Goal: Transaction & Acquisition: Purchase product/service

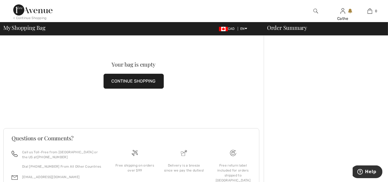
click at [146, 79] on button "CONTINUE SHOPPING" at bounding box center [134, 81] width 60 height 15
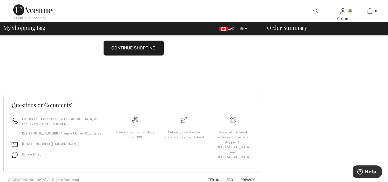
scroll to position [37, 0]
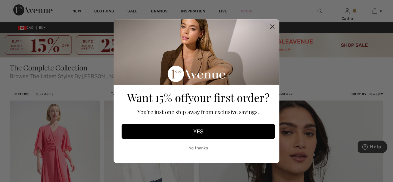
click at [271, 26] on circle "Close dialog" at bounding box center [272, 26] width 9 height 9
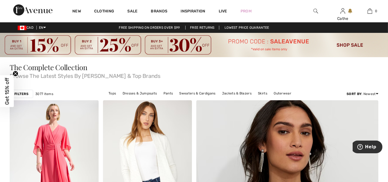
scroll to position [61, 0]
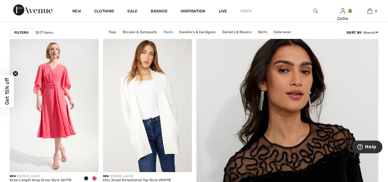
click at [171, 32] on link "Pants" at bounding box center [168, 31] width 15 height 7
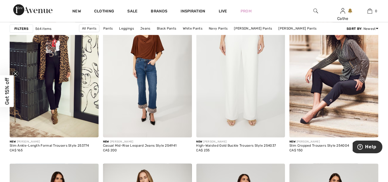
scroll to position [828, 0]
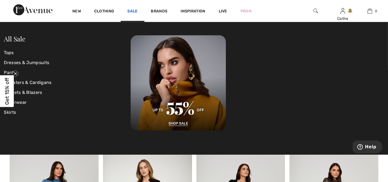
click at [135, 10] on link "Sale" at bounding box center [132, 12] width 10 height 6
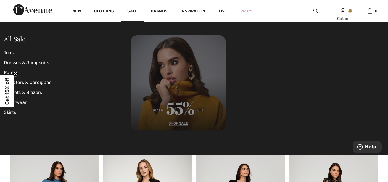
click at [176, 121] on img at bounding box center [178, 82] width 95 height 95
click at [177, 123] on img at bounding box center [178, 82] width 95 height 95
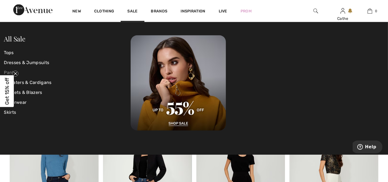
scroll to position [951, 0]
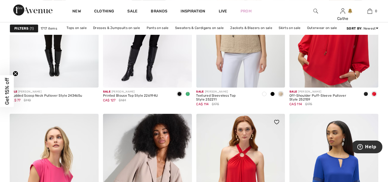
scroll to position [1656, 0]
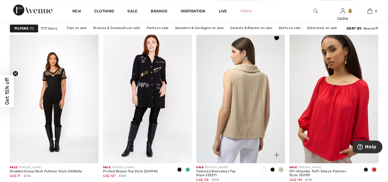
click at [233, 123] on img at bounding box center [240, 96] width 89 height 133
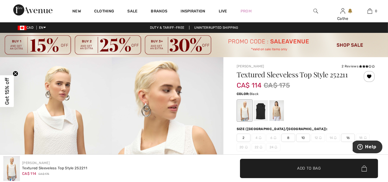
click at [258, 108] on div at bounding box center [260, 110] width 14 height 21
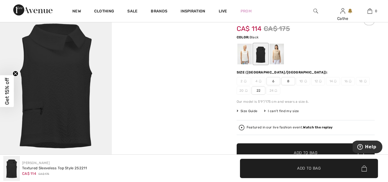
scroll to position [31, 0]
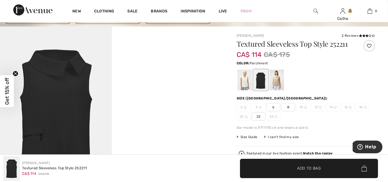
click at [282, 81] on div at bounding box center [276, 80] width 14 height 21
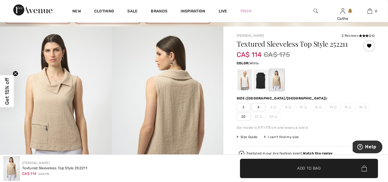
click at [242, 82] on div at bounding box center [244, 80] width 14 height 21
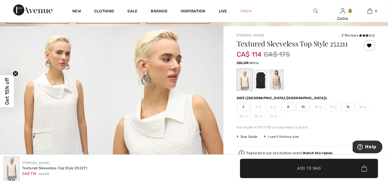
scroll to position [61, 0]
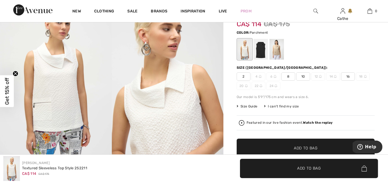
click at [271, 57] on div at bounding box center [276, 49] width 14 height 21
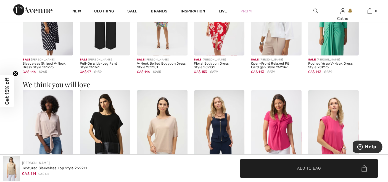
scroll to position [307, 0]
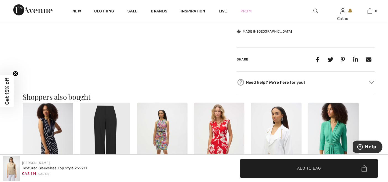
click at [15, 74] on icon "Close teaser" at bounding box center [15, 73] width 2 height 2
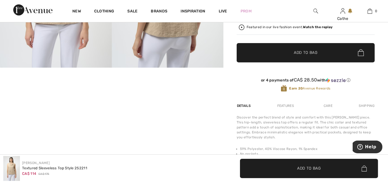
scroll to position [61, 0]
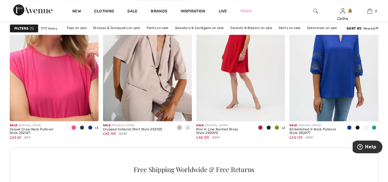
scroll to position [1871, 0]
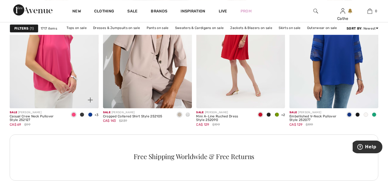
click at [92, 115] on span at bounding box center [90, 114] width 4 height 4
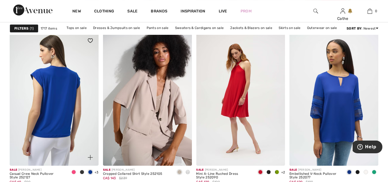
scroll to position [1810, 0]
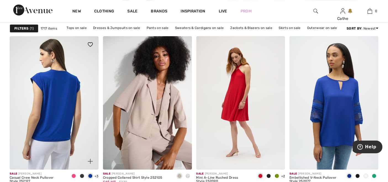
click at [56, 78] on img at bounding box center [54, 102] width 89 height 133
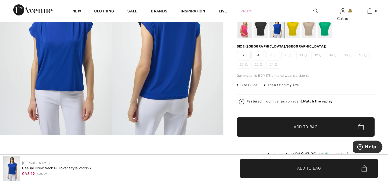
scroll to position [92, 0]
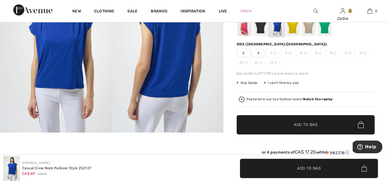
click at [294, 31] on div at bounding box center [292, 25] width 14 height 21
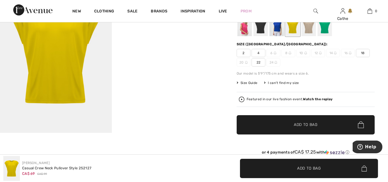
click at [310, 30] on div at bounding box center [308, 25] width 14 height 21
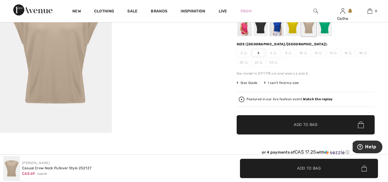
click at [325, 30] on div at bounding box center [324, 25] width 14 height 21
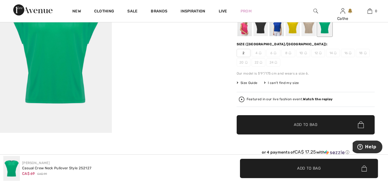
click at [249, 28] on div at bounding box center [244, 25] width 14 height 21
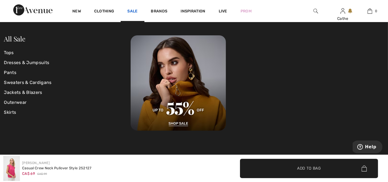
click at [132, 11] on link "Sale" at bounding box center [132, 12] width 10 height 6
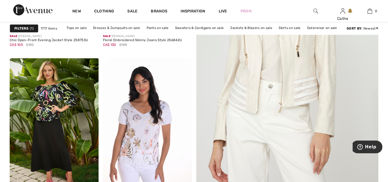
scroll to position [123, 0]
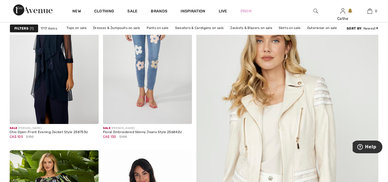
click at [31, 29] on span "1" at bounding box center [32, 28] width 4 height 5
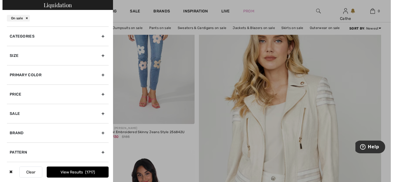
scroll to position [123, 0]
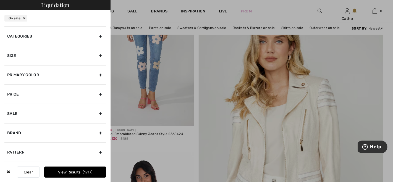
click at [56, 56] on div "Size" at bounding box center [55, 55] width 102 height 19
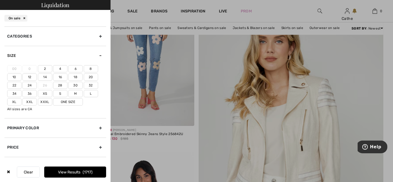
click at [80, 76] on label "18" at bounding box center [75, 76] width 14 height 7
click at [0, 0] on input"] "18" at bounding box center [0, 0] width 0 height 0
click at [89, 76] on label "20" at bounding box center [91, 76] width 14 height 7
click at [0, 0] on input"] "20" at bounding box center [0, 0] width 0 height 0
click at [17, 101] on label "Xl" at bounding box center [14, 101] width 14 height 7
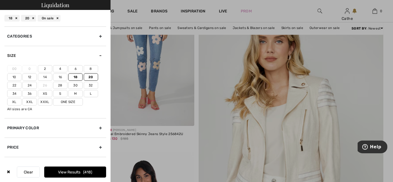
click at [0, 0] on input"] "Xl" at bounding box center [0, 0] width 0 height 0
click at [29, 101] on label "Xxl" at bounding box center [29, 101] width 14 height 7
click at [0, 0] on input"] "Xxl" at bounding box center [0, 0] width 0 height 0
click at [47, 172] on button "View Results 527" at bounding box center [75, 171] width 62 height 11
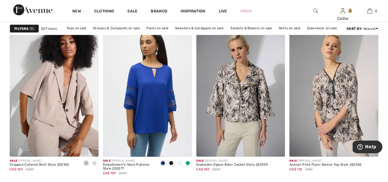
scroll to position [981, 0]
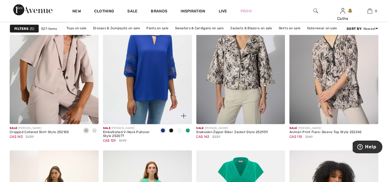
click at [182, 115] on img at bounding box center [183, 115] width 5 height 5
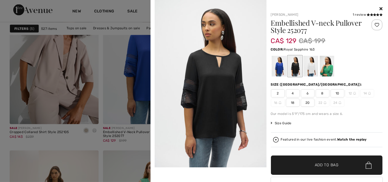
click at [277, 71] on div at bounding box center [278, 66] width 14 height 21
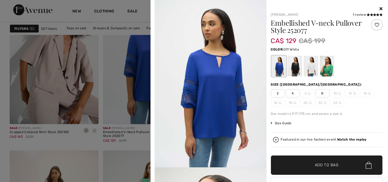
click at [309, 71] on div at bounding box center [310, 66] width 14 height 21
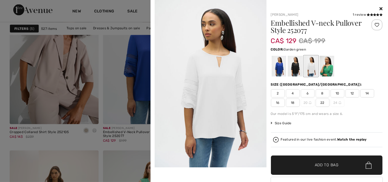
click at [325, 71] on div at bounding box center [326, 66] width 14 height 21
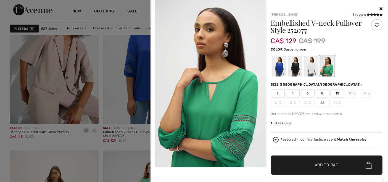
click at [379, 8] on icon at bounding box center [380, 8] width 3 height 4
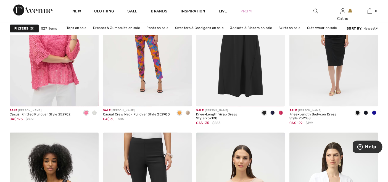
scroll to position [1748, 0]
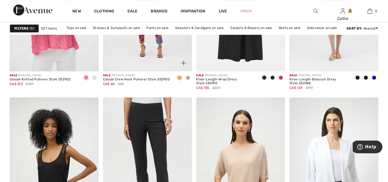
click at [188, 77] on span at bounding box center [188, 77] width 4 height 4
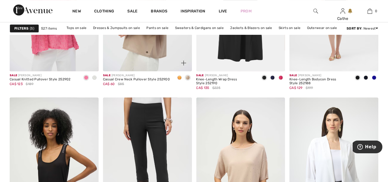
click at [184, 63] on img at bounding box center [183, 62] width 5 height 5
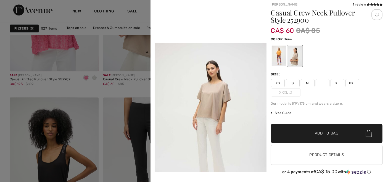
scroll to position [12, 0]
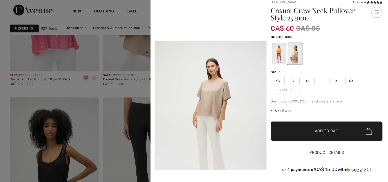
click at [316, 154] on button "Product Details" at bounding box center [327, 152] width 112 height 19
click at [316, 153] on button "Product Details" at bounding box center [327, 152] width 112 height 19
click at [372, 11] on div at bounding box center [376, 12] width 11 height 11
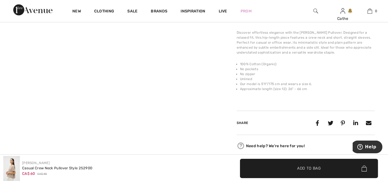
scroll to position [368, 0]
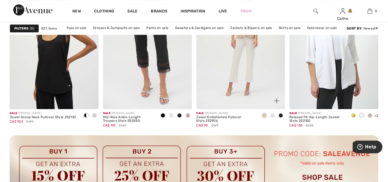
scroll to position [1871, 0]
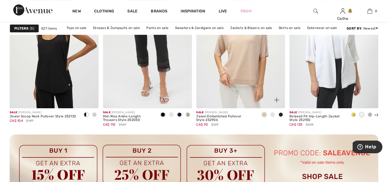
click at [277, 100] on img at bounding box center [276, 99] width 5 height 5
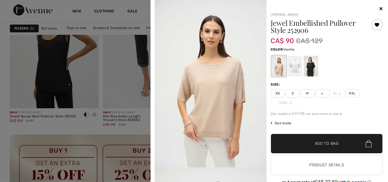
click at [294, 69] on div at bounding box center [294, 66] width 14 height 21
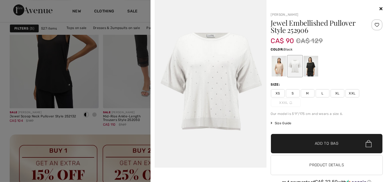
click at [309, 66] on div at bounding box center [310, 66] width 14 height 21
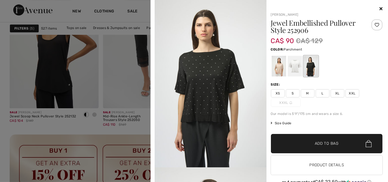
click at [280, 63] on div at bounding box center [278, 66] width 14 height 21
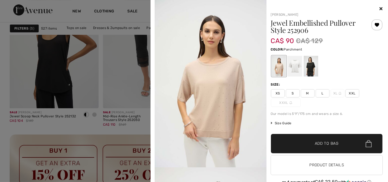
click at [348, 92] on span "XXL" at bounding box center [352, 93] width 14 height 8
click at [319, 145] on span "Add to Bag" at bounding box center [327, 144] width 24 height 6
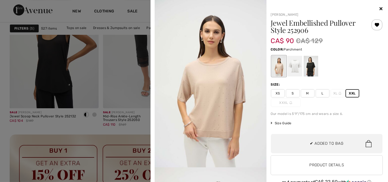
scroll to position [0, 0]
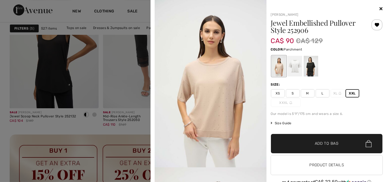
click at [379, 7] on icon at bounding box center [380, 8] width 3 height 4
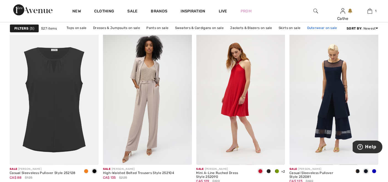
scroll to position [2423, 0]
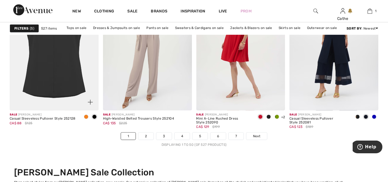
click at [86, 115] on span at bounding box center [86, 117] width 4 height 4
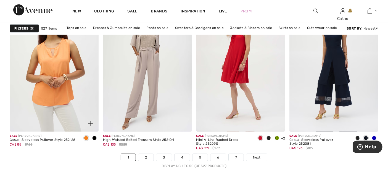
scroll to position [2393, 0]
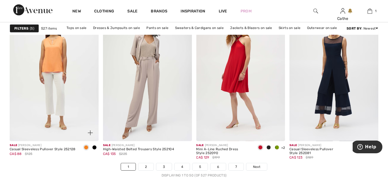
click at [96, 147] on span at bounding box center [94, 147] width 4 height 4
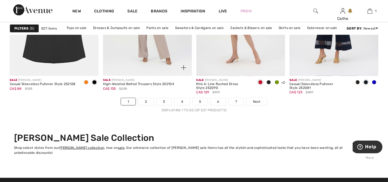
scroll to position [2485, 0]
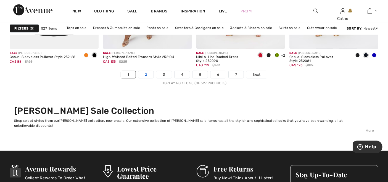
click at [149, 73] on link "2" at bounding box center [145, 74] width 15 height 7
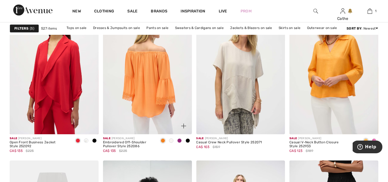
scroll to position [1718, 0]
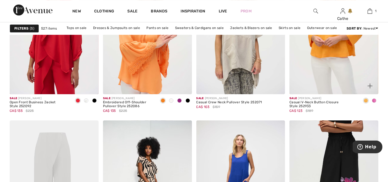
click at [376, 101] on div at bounding box center [374, 100] width 8 height 9
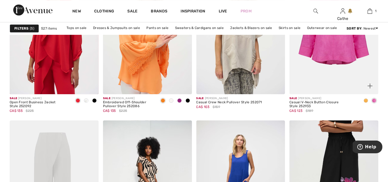
click at [347, 82] on img at bounding box center [333, 27] width 89 height 133
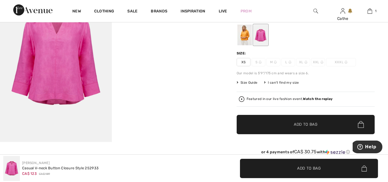
scroll to position [92, 0]
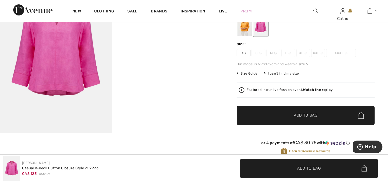
click at [247, 32] on div at bounding box center [244, 25] width 14 height 21
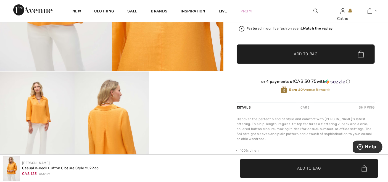
scroll to position [0, 0]
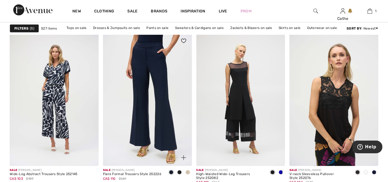
scroll to position [2393, 0]
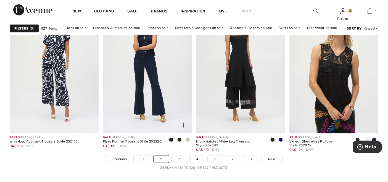
click at [179, 137] on span at bounding box center [179, 139] width 4 height 4
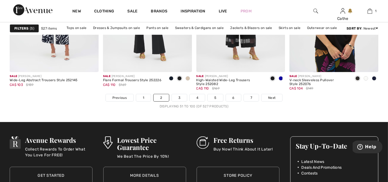
scroll to position [2454, 0]
click at [189, 78] on span at bounding box center [188, 78] width 4 height 4
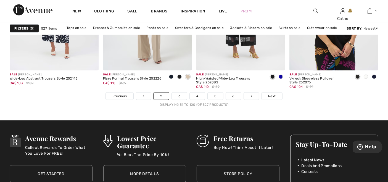
scroll to position [2485, 0]
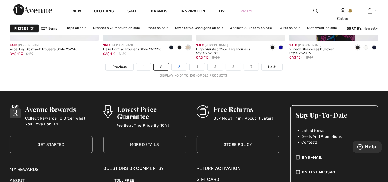
click at [178, 66] on link "3" at bounding box center [179, 66] width 15 height 7
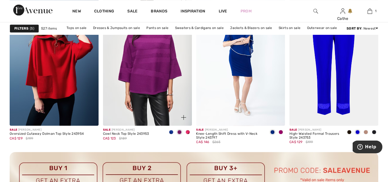
scroll to position [1104, 0]
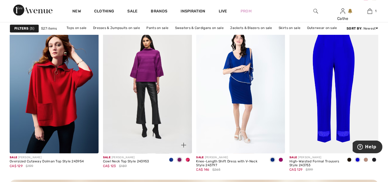
click at [173, 159] on span at bounding box center [171, 159] width 4 height 4
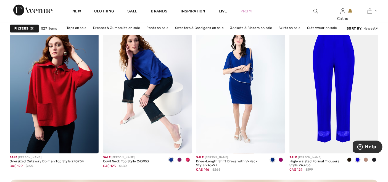
click at [323, 69] on img at bounding box center [333, 86] width 89 height 133
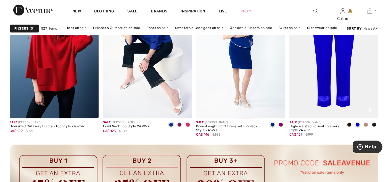
scroll to position [1196, 0]
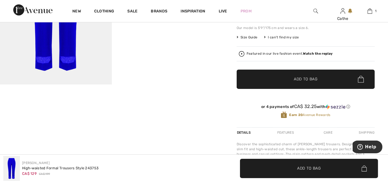
scroll to position [153, 0]
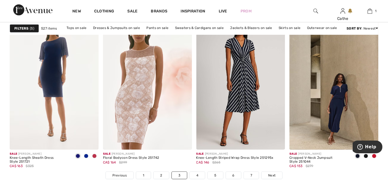
scroll to position [2468, 0]
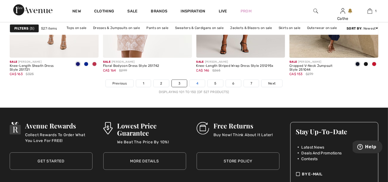
click at [193, 82] on link "4" at bounding box center [197, 83] width 15 height 7
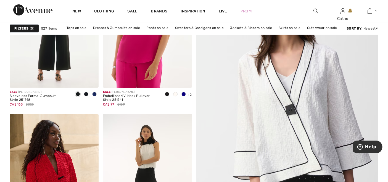
scroll to position [153, 0]
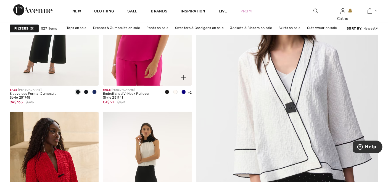
click at [184, 91] on span at bounding box center [183, 92] width 4 height 4
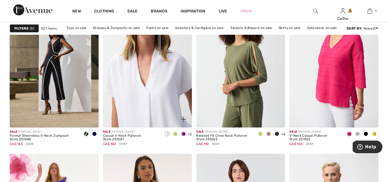
scroll to position [460, 0]
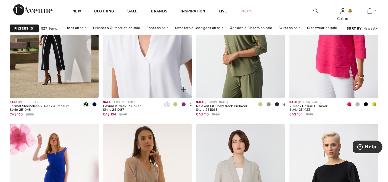
click at [137, 84] on img at bounding box center [147, 31] width 89 height 133
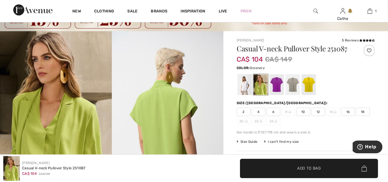
scroll to position [61, 0]
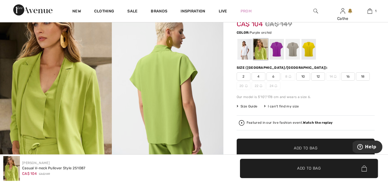
click at [278, 52] on div at bounding box center [276, 49] width 14 height 21
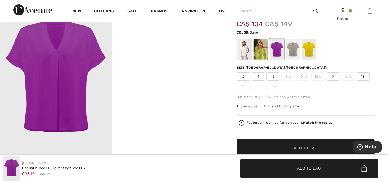
click at [291, 50] on div at bounding box center [292, 49] width 14 height 21
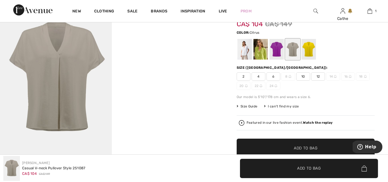
click at [310, 51] on div at bounding box center [308, 49] width 14 height 21
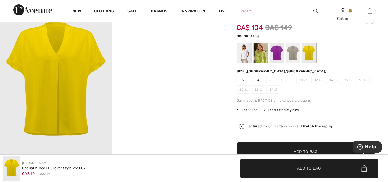
scroll to position [31, 0]
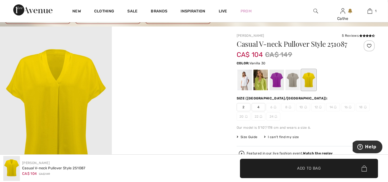
click at [244, 81] on div at bounding box center [244, 80] width 14 height 21
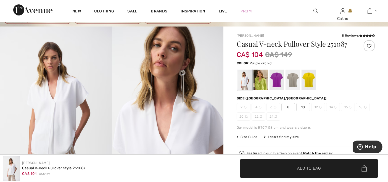
click at [274, 81] on div at bounding box center [276, 80] width 14 height 21
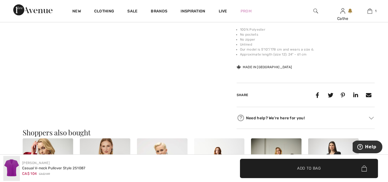
scroll to position [276, 0]
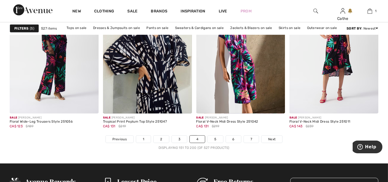
scroll to position [2485, 0]
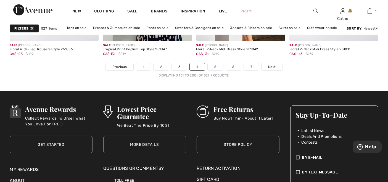
click at [218, 66] on link "5" at bounding box center [215, 66] width 15 height 7
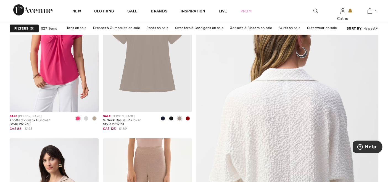
scroll to position [123, 0]
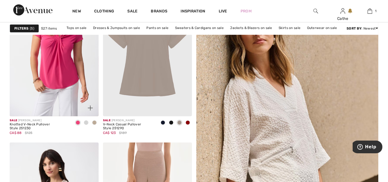
click at [86, 123] on span at bounding box center [86, 122] width 4 height 4
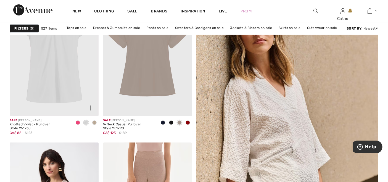
click at [95, 122] on span at bounding box center [94, 122] width 4 height 4
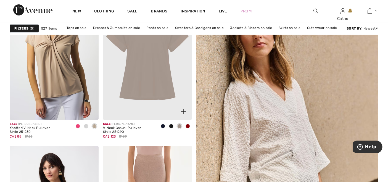
scroll to position [153, 0]
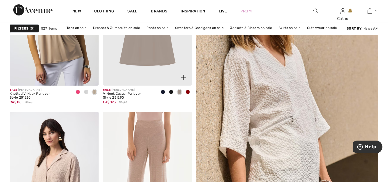
click at [162, 92] on span at bounding box center [163, 92] width 4 height 4
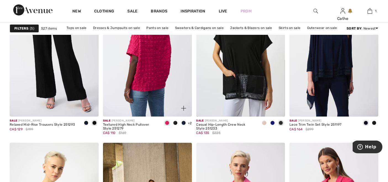
scroll to position [2086, 0]
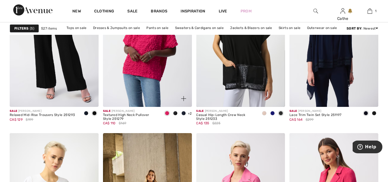
click at [176, 112] on span at bounding box center [175, 113] width 4 height 4
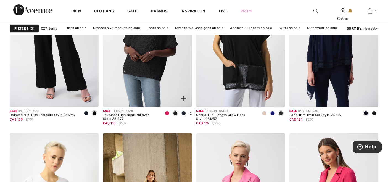
click at [185, 113] on span at bounding box center [183, 113] width 4 height 4
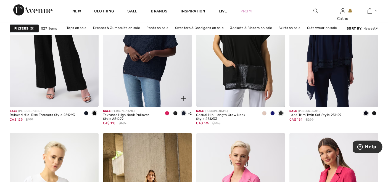
click at [191, 112] on span "+2" at bounding box center [190, 114] width 4 height 4
click at [182, 98] on img at bounding box center [183, 98] width 5 height 5
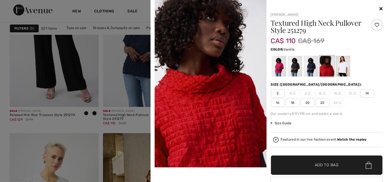
click at [345, 71] on div at bounding box center [342, 66] width 14 height 21
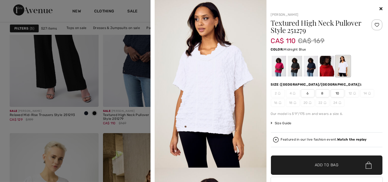
click at [312, 70] on div at bounding box center [310, 66] width 14 height 21
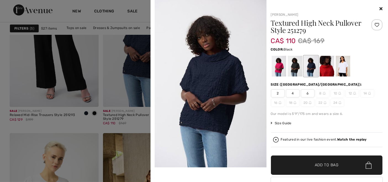
click at [294, 67] on div at bounding box center [294, 66] width 14 height 21
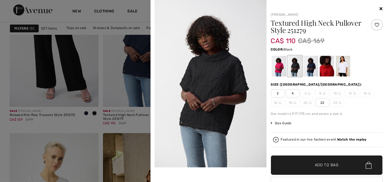
click at [379, 9] on icon at bounding box center [380, 8] width 3 height 4
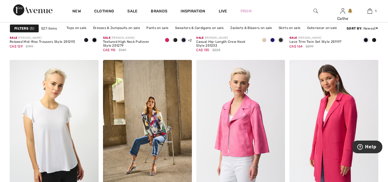
scroll to position [2209, 0]
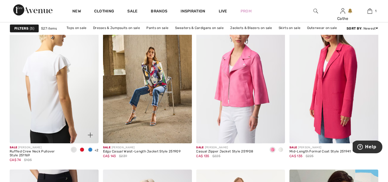
click at [48, 66] on img at bounding box center [54, 76] width 89 height 133
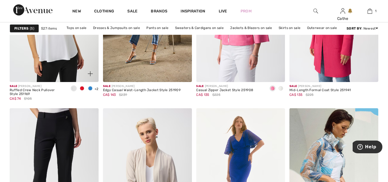
click at [89, 71] on img at bounding box center [90, 73] width 5 height 5
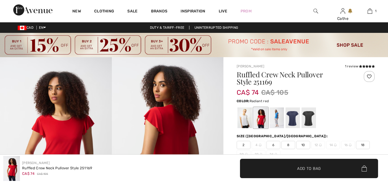
checkbox input "true"
click at [279, 116] on div at bounding box center [276, 117] width 14 height 21
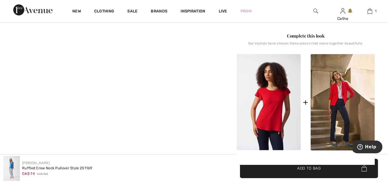
scroll to position [276, 0]
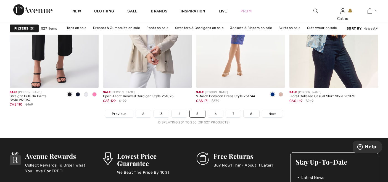
scroll to position [2468, 0]
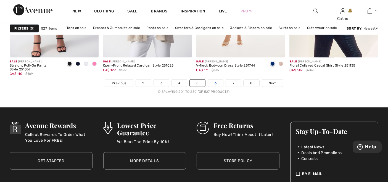
click at [212, 84] on link "6" at bounding box center [215, 83] width 15 height 7
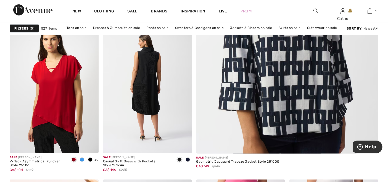
scroll to position [307, 0]
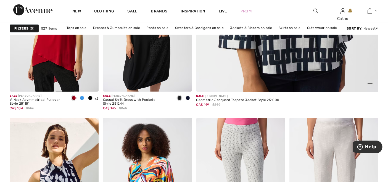
click at [369, 89] on div at bounding box center [366, 80] width 23 height 23
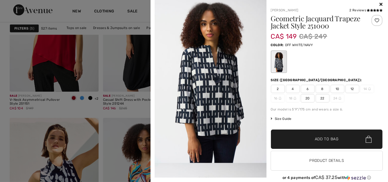
scroll to position [0, 0]
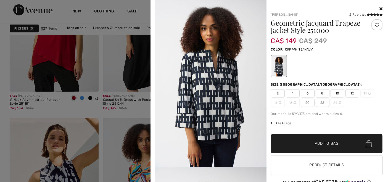
click at [379, 10] on icon at bounding box center [380, 8] width 3 height 4
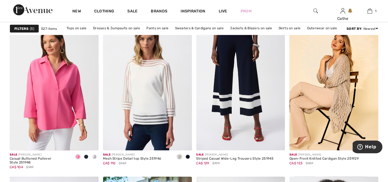
scroll to position [797, 0]
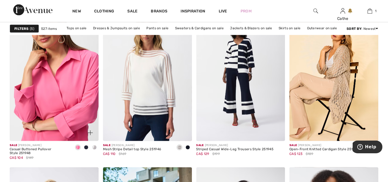
click at [56, 81] on img at bounding box center [54, 74] width 89 height 133
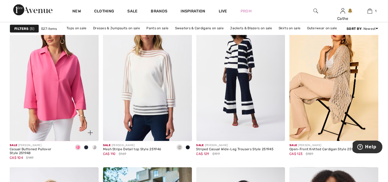
click at [90, 132] on img at bounding box center [90, 132] width 5 height 5
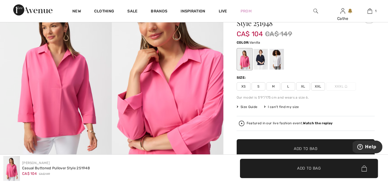
click at [278, 59] on div at bounding box center [276, 59] width 14 height 21
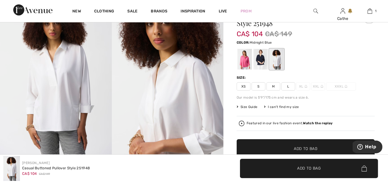
click at [261, 55] on div at bounding box center [260, 59] width 14 height 21
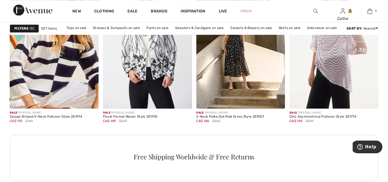
scroll to position [1180, 0]
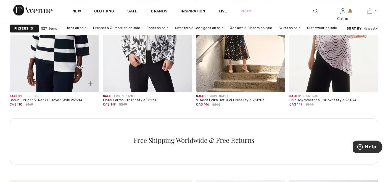
click at [63, 59] on img at bounding box center [54, 25] width 89 height 133
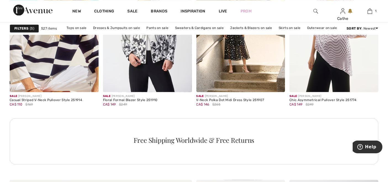
click at [92, 81] on img at bounding box center [90, 83] width 5 height 5
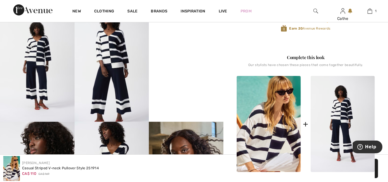
scroll to position [61, 0]
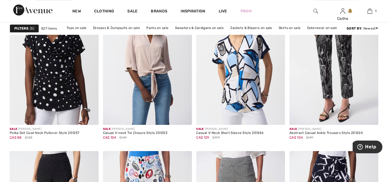
scroll to position [1687, 0]
click at [185, 115] on img at bounding box center [183, 116] width 5 height 5
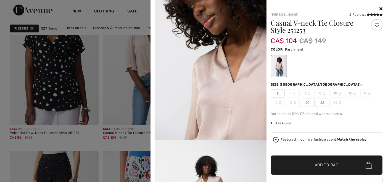
scroll to position [429, 0]
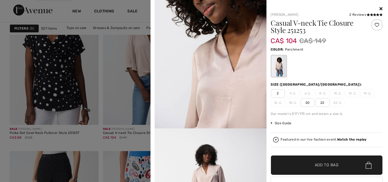
click at [379, 7] on icon at bounding box center [380, 8] width 3 height 4
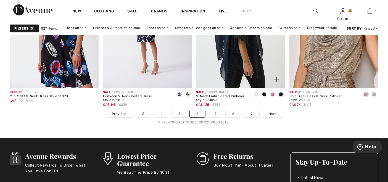
scroll to position [2485, 0]
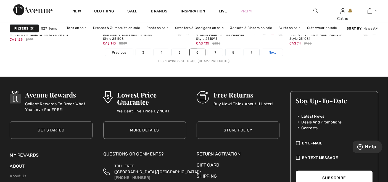
click at [270, 52] on span "Next" at bounding box center [272, 52] width 7 height 5
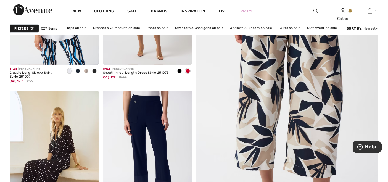
scroll to position [123, 0]
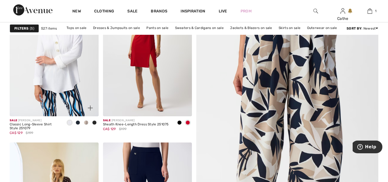
click at [91, 107] on img at bounding box center [90, 107] width 5 height 5
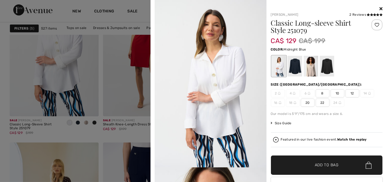
click at [290, 71] on div at bounding box center [294, 66] width 14 height 21
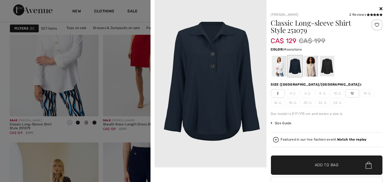
click at [311, 67] on div at bounding box center [310, 66] width 14 height 21
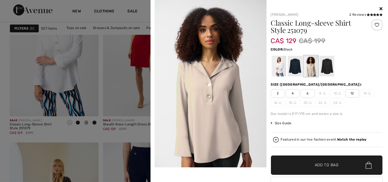
click at [329, 65] on div at bounding box center [326, 66] width 14 height 21
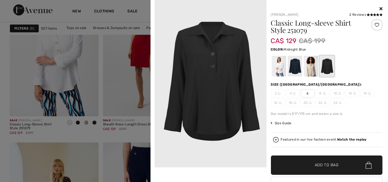
click at [296, 65] on div at bounding box center [294, 66] width 14 height 21
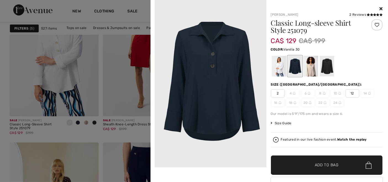
click at [274, 63] on div at bounding box center [278, 66] width 14 height 21
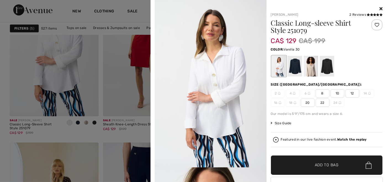
scroll to position [0, 0]
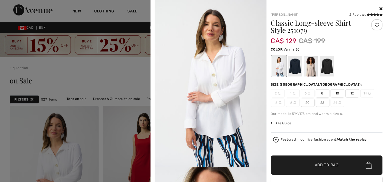
click at [379, 8] on icon at bounding box center [380, 8] width 3 height 4
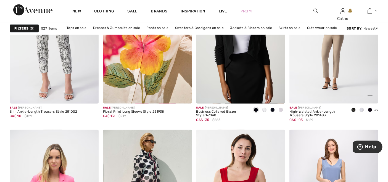
scroll to position [460, 0]
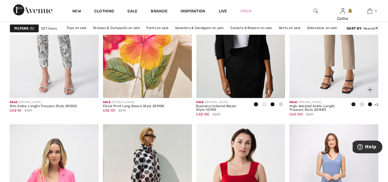
click at [370, 91] on img at bounding box center [369, 89] width 5 height 5
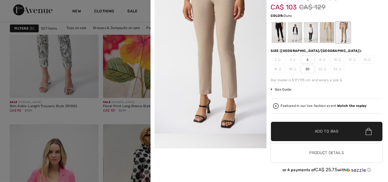
scroll to position [34, 0]
click at [323, 149] on button "Product Details" at bounding box center [327, 152] width 112 height 19
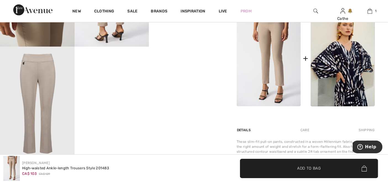
scroll to position [245, 0]
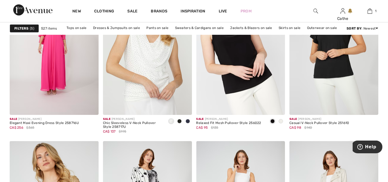
scroll to position [2239, 0]
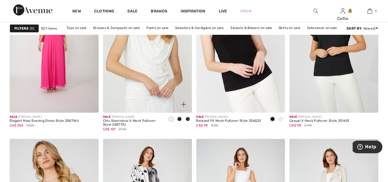
click at [179, 117] on span at bounding box center [179, 119] width 4 height 4
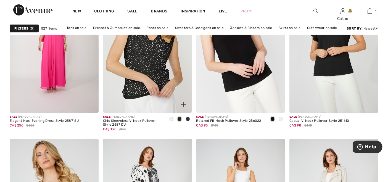
click at [188, 118] on span at bounding box center [188, 119] width 4 height 4
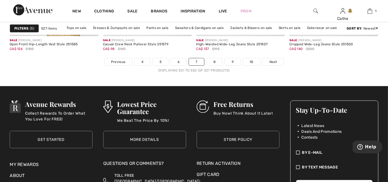
scroll to position [2485, 0]
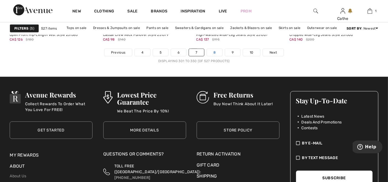
click at [211, 51] on link "8" at bounding box center [214, 52] width 15 height 7
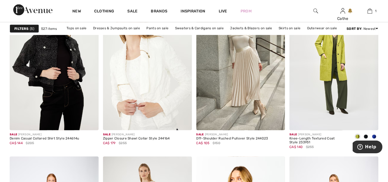
scroll to position [828, 0]
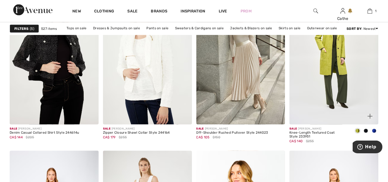
click at [370, 115] on img at bounding box center [369, 116] width 5 height 5
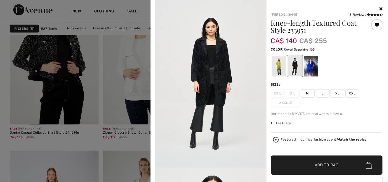
click at [306, 68] on div at bounding box center [310, 66] width 14 height 21
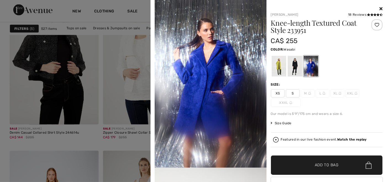
click at [276, 64] on div at bounding box center [278, 66] width 14 height 21
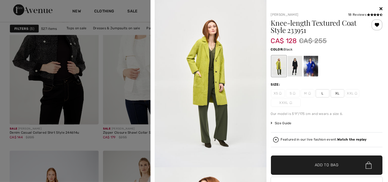
click at [293, 63] on div at bounding box center [294, 66] width 14 height 21
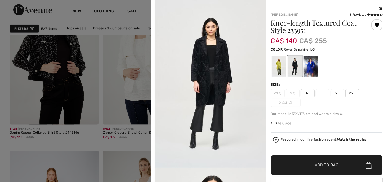
click at [309, 65] on div at bounding box center [310, 66] width 14 height 21
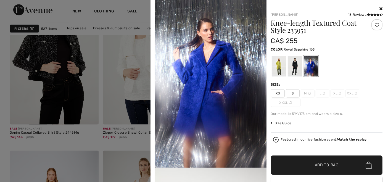
click at [379, 7] on icon at bounding box center [380, 8] width 3 height 4
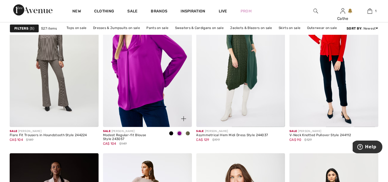
scroll to position [2209, 0]
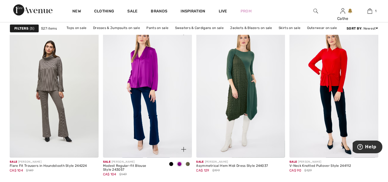
click at [183, 149] on img at bounding box center [183, 149] width 5 height 5
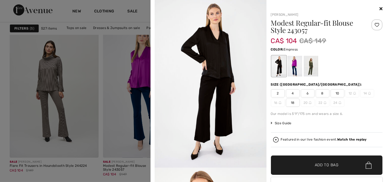
click at [290, 63] on div at bounding box center [294, 66] width 14 height 21
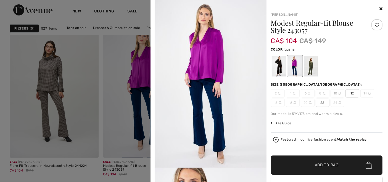
click at [310, 67] on div at bounding box center [310, 66] width 14 height 21
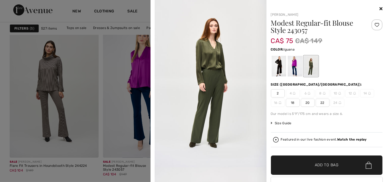
click at [282, 122] on span "Size Guide" at bounding box center [281, 123] width 21 height 5
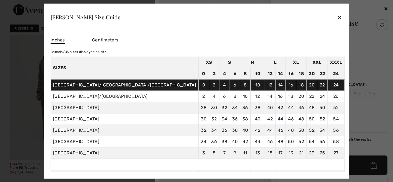
scroll to position [0, 0]
click at [296, 17] on div "Joseph Ribkoff Size Guide ✕" at bounding box center [196, 17] width 305 height 28
click at [336, 18] on div "✕" at bounding box center [339, 17] width 6 height 12
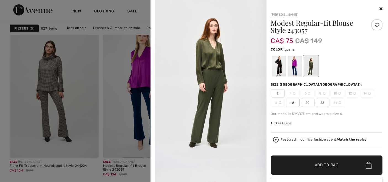
click at [371, 25] on div at bounding box center [376, 24] width 11 height 11
click at [289, 103] on span "18" at bounding box center [293, 103] width 14 height 8
click at [304, 164] on span "✔ Added to Bag" at bounding box center [318, 165] width 34 height 6
click at [379, 8] on icon at bounding box center [380, 8] width 3 height 4
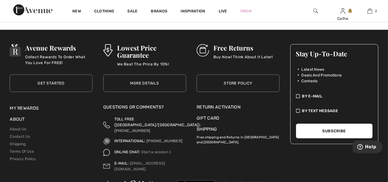
scroll to position [2485, 0]
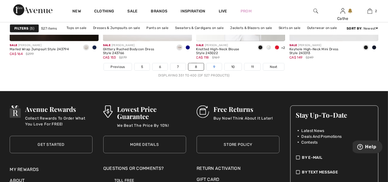
click at [215, 67] on link "9" at bounding box center [214, 66] width 15 height 7
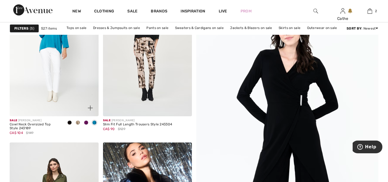
scroll to position [61, 0]
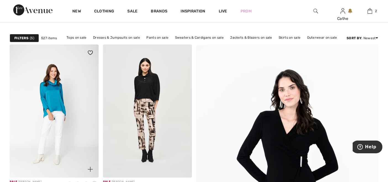
click at [89, 167] on img at bounding box center [90, 169] width 5 height 5
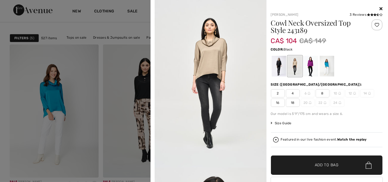
click at [274, 68] on div at bounding box center [278, 66] width 14 height 21
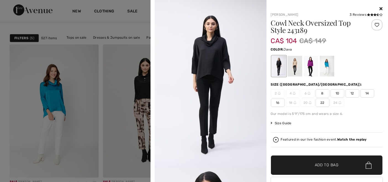
click at [297, 67] on div at bounding box center [294, 66] width 14 height 21
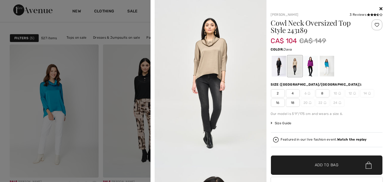
click at [288, 102] on span "18" at bounding box center [293, 103] width 14 height 8
click at [279, 161] on span "✔ Added to Bag Add to Bag" at bounding box center [327, 164] width 112 height 19
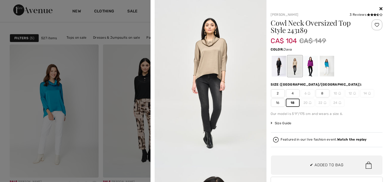
scroll to position [0, 0]
click at [309, 66] on div at bounding box center [310, 66] width 14 height 21
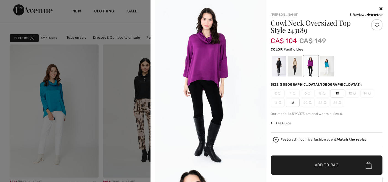
click at [327, 66] on div at bounding box center [326, 66] width 14 height 21
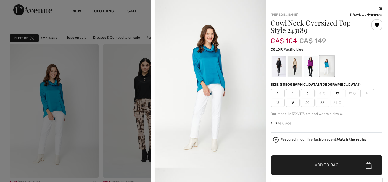
click at [379, 7] on icon at bounding box center [380, 8] width 3 height 4
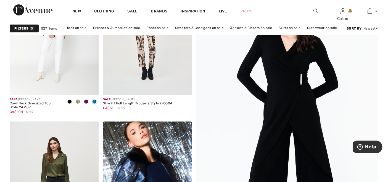
scroll to position [153, 0]
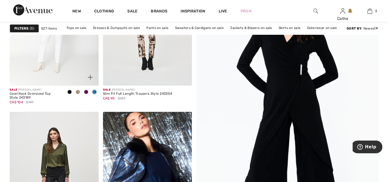
click at [94, 92] on span at bounding box center [94, 92] width 4 height 4
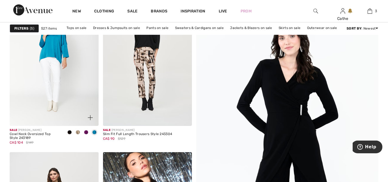
scroll to position [123, 0]
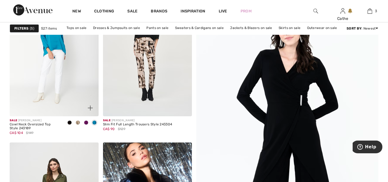
click at [88, 109] on img at bounding box center [90, 107] width 5 height 5
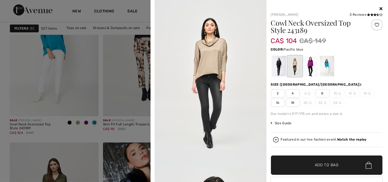
click at [323, 66] on div at bounding box center [326, 66] width 14 height 21
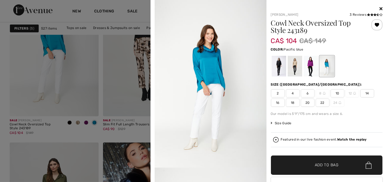
click at [291, 102] on span "18" at bounding box center [293, 103] width 14 height 8
drag, startPoint x: 282, startPoint y: 165, endPoint x: 265, endPoint y: 154, distance: 19.7
click at [282, 164] on span "✔ Added to Bag Add to Bag" at bounding box center [327, 164] width 112 height 19
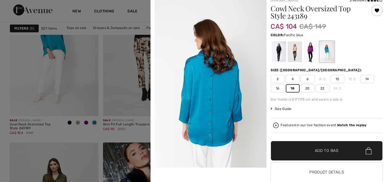
scroll to position [0, 0]
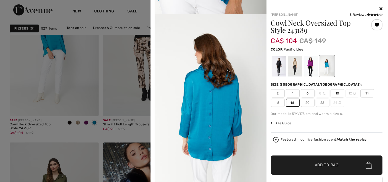
click at [379, 7] on icon at bounding box center [380, 8] width 3 height 4
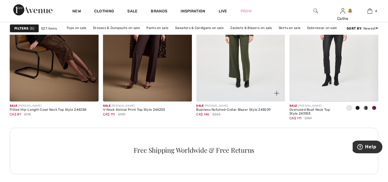
scroll to position [644, 0]
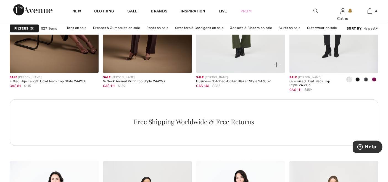
click at [275, 65] on img at bounding box center [276, 64] width 5 height 5
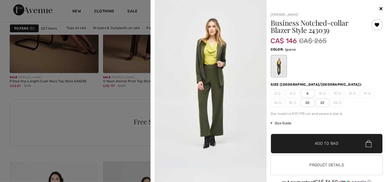
click at [305, 102] on span "20" at bounding box center [308, 103] width 14 height 8
click at [285, 145] on span "✔ Added to Bag Add to Bag" at bounding box center [327, 143] width 112 height 19
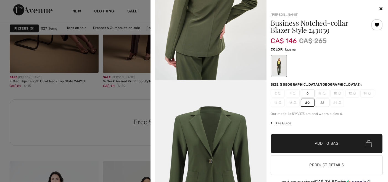
scroll to position [675, 0]
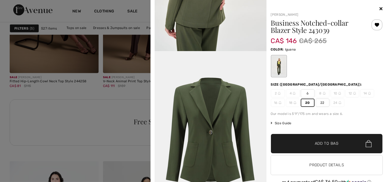
click at [379, 7] on icon at bounding box center [380, 8] width 3 height 4
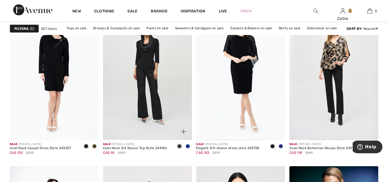
scroll to position [859, 0]
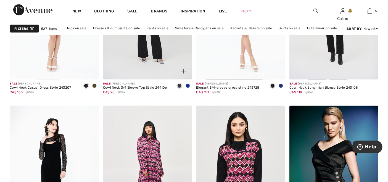
click at [186, 85] on span at bounding box center [188, 86] width 4 height 4
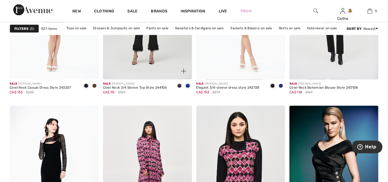
click at [187, 85] on span at bounding box center [188, 86] width 4 height 4
click at [183, 70] on img at bounding box center [183, 71] width 5 height 5
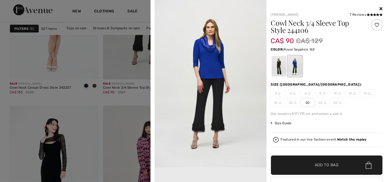
click at [307, 103] on span "20" at bounding box center [308, 103] width 14 height 8
click at [277, 167] on span "✔ Added to Bag Add to Bag" at bounding box center [327, 164] width 112 height 19
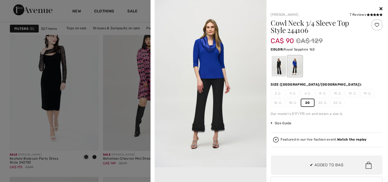
scroll to position [951, 0]
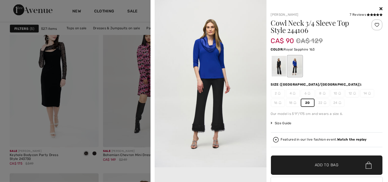
click at [379, 7] on icon at bounding box center [380, 8] width 3 height 4
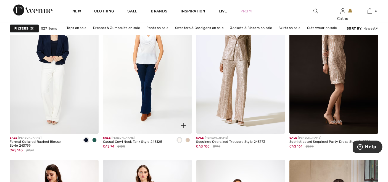
scroll to position [1687, 0]
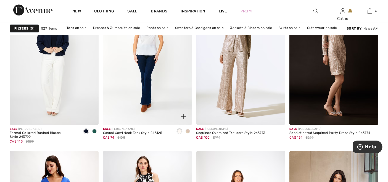
click at [188, 132] on span at bounding box center [188, 131] width 4 height 4
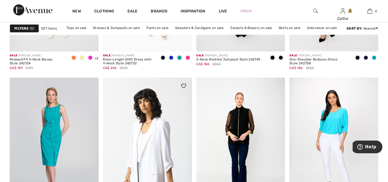
scroll to position [2423, 0]
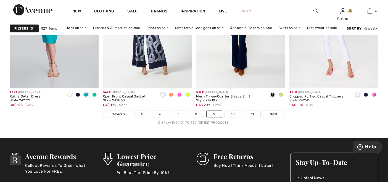
click at [232, 112] on link "10" at bounding box center [232, 113] width 17 height 7
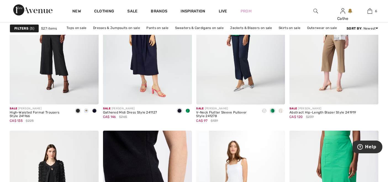
scroll to position [2116, 0]
